Goal: Task Accomplishment & Management: Use online tool/utility

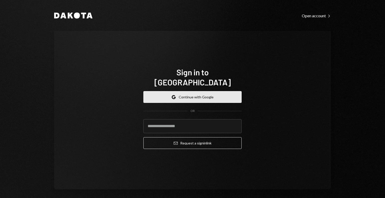
click at [159, 95] on button "Google Continue with Google" at bounding box center [192, 97] width 98 height 12
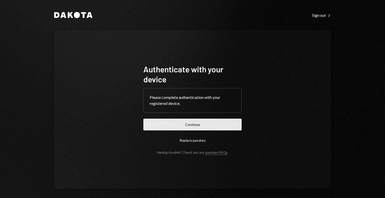
click at [219, 124] on button "Continue" at bounding box center [192, 125] width 98 height 12
click at [175, 130] on button "Continue" at bounding box center [192, 125] width 98 height 12
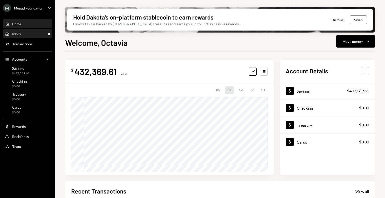
click at [29, 36] on div "Inbox Inbox" at bounding box center [27, 34] width 45 height 9
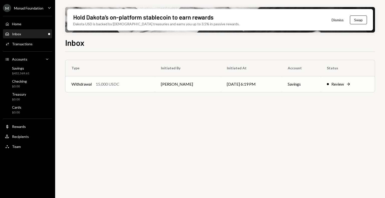
click at [110, 82] on div "15,000 USDC" at bounding box center [108, 84] width 24 height 6
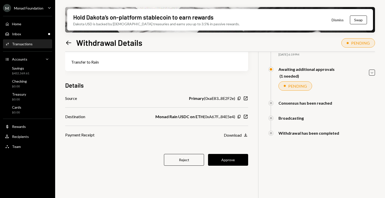
scroll to position [40, 0]
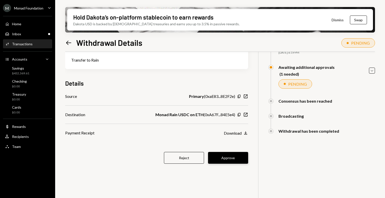
click at [233, 158] on button "Approve" at bounding box center [228, 158] width 40 height 12
